Goal: Transaction & Acquisition: Subscribe to service/newsletter

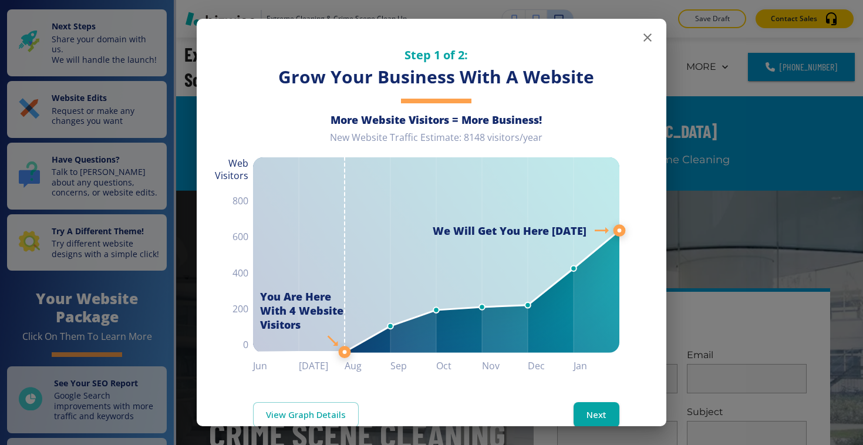
click at [646, 38] on icon "button" at bounding box center [647, 37] width 8 height 8
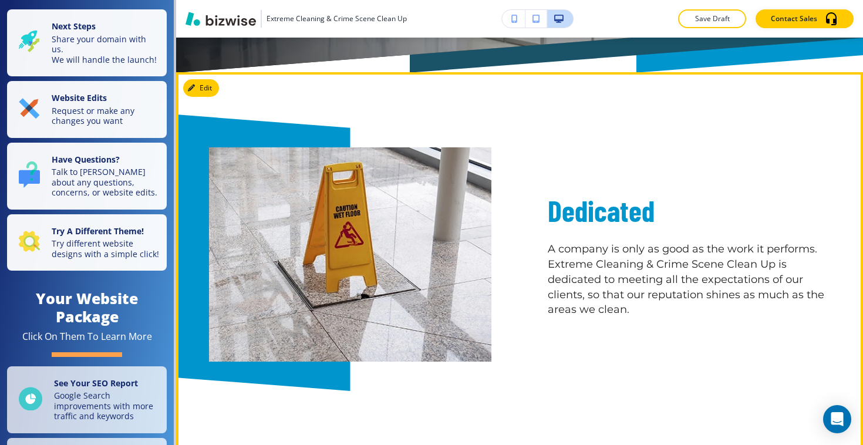
scroll to position [681, 0]
